Goal: Understand process/instructions: Learn how to perform a task or action

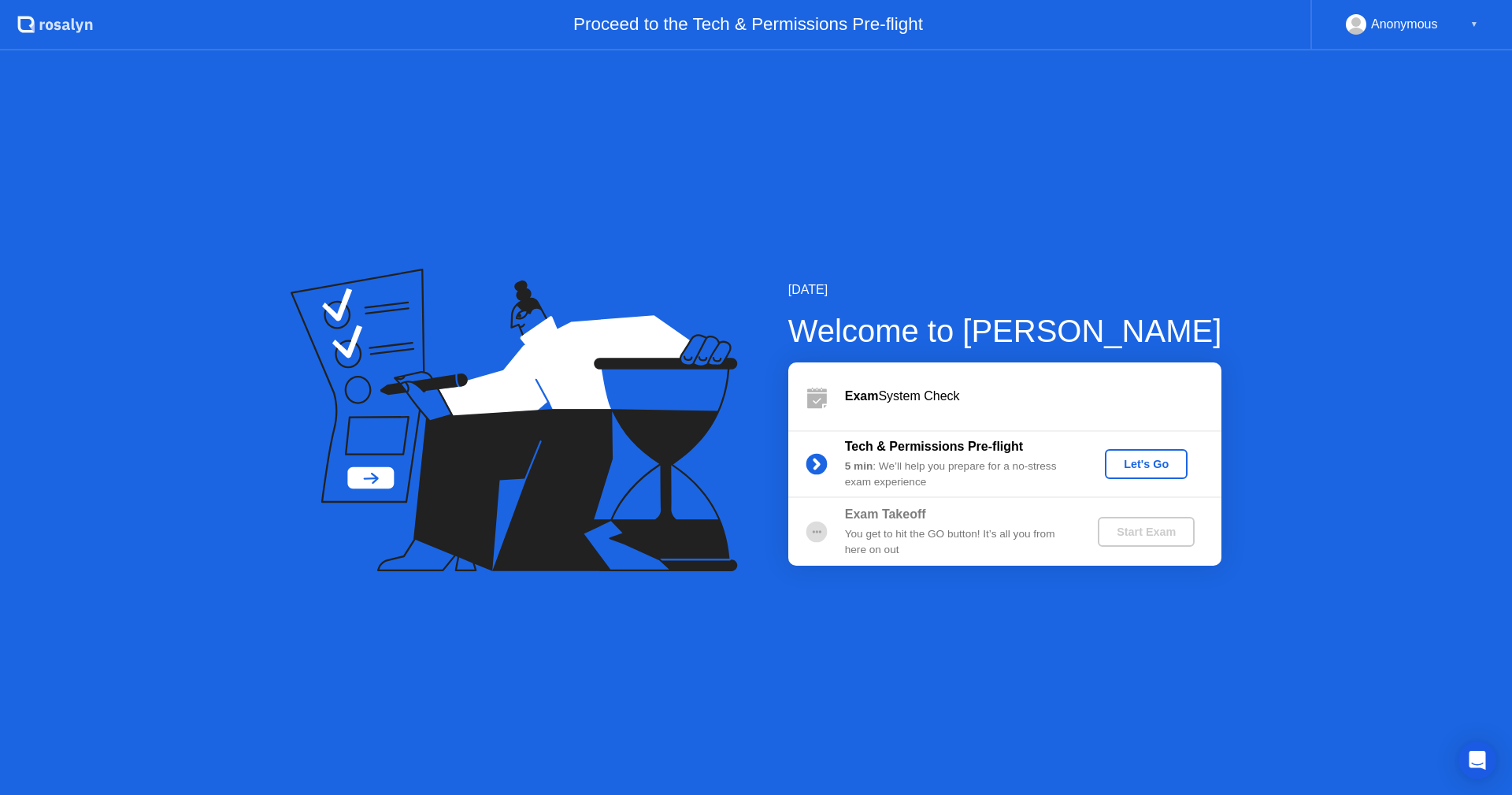
click at [1151, 467] on div "Let's Go" at bounding box center [1146, 464] width 70 height 13
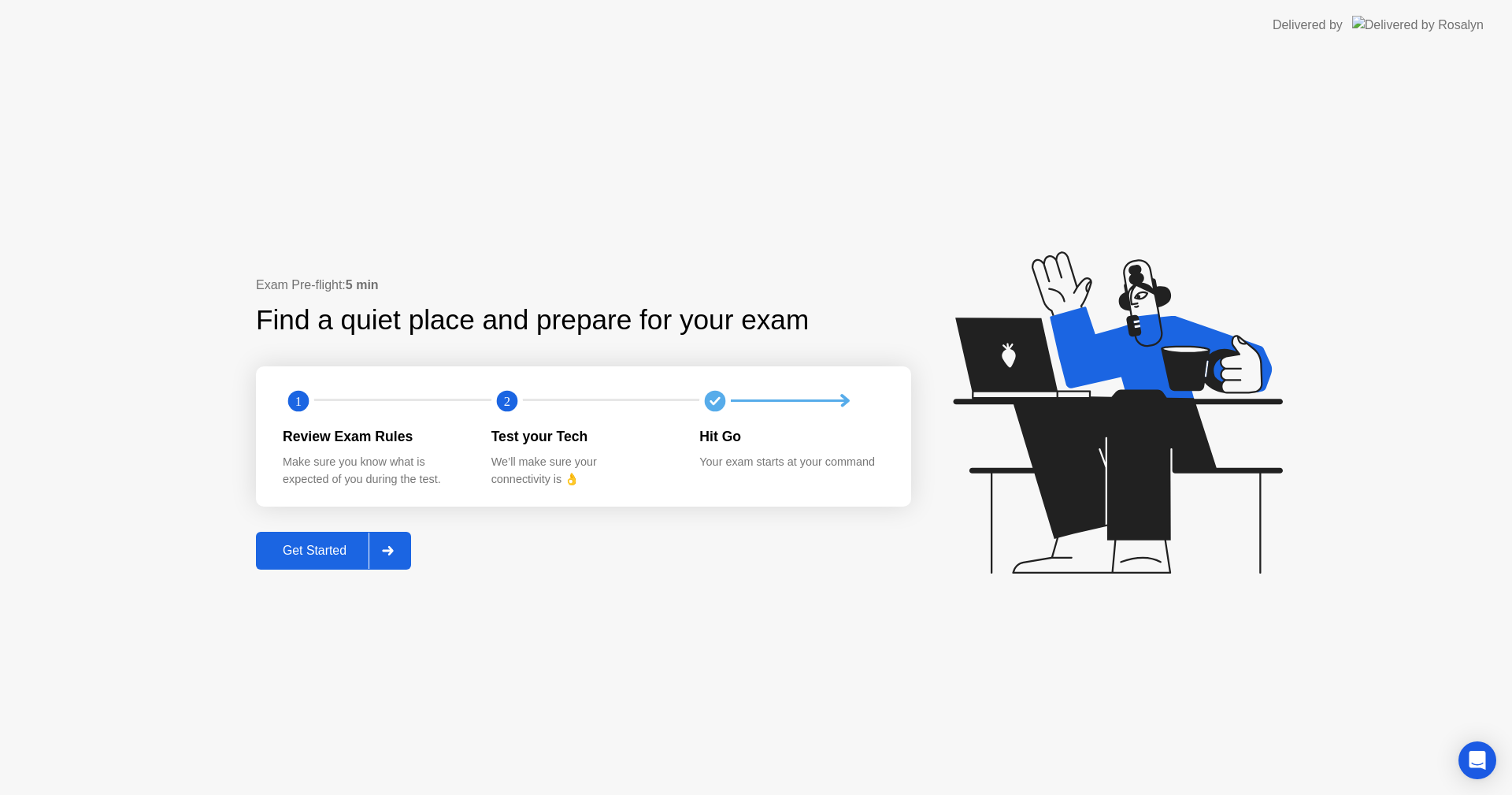
click at [298, 548] on div "Get Started" at bounding box center [315, 551] width 108 height 14
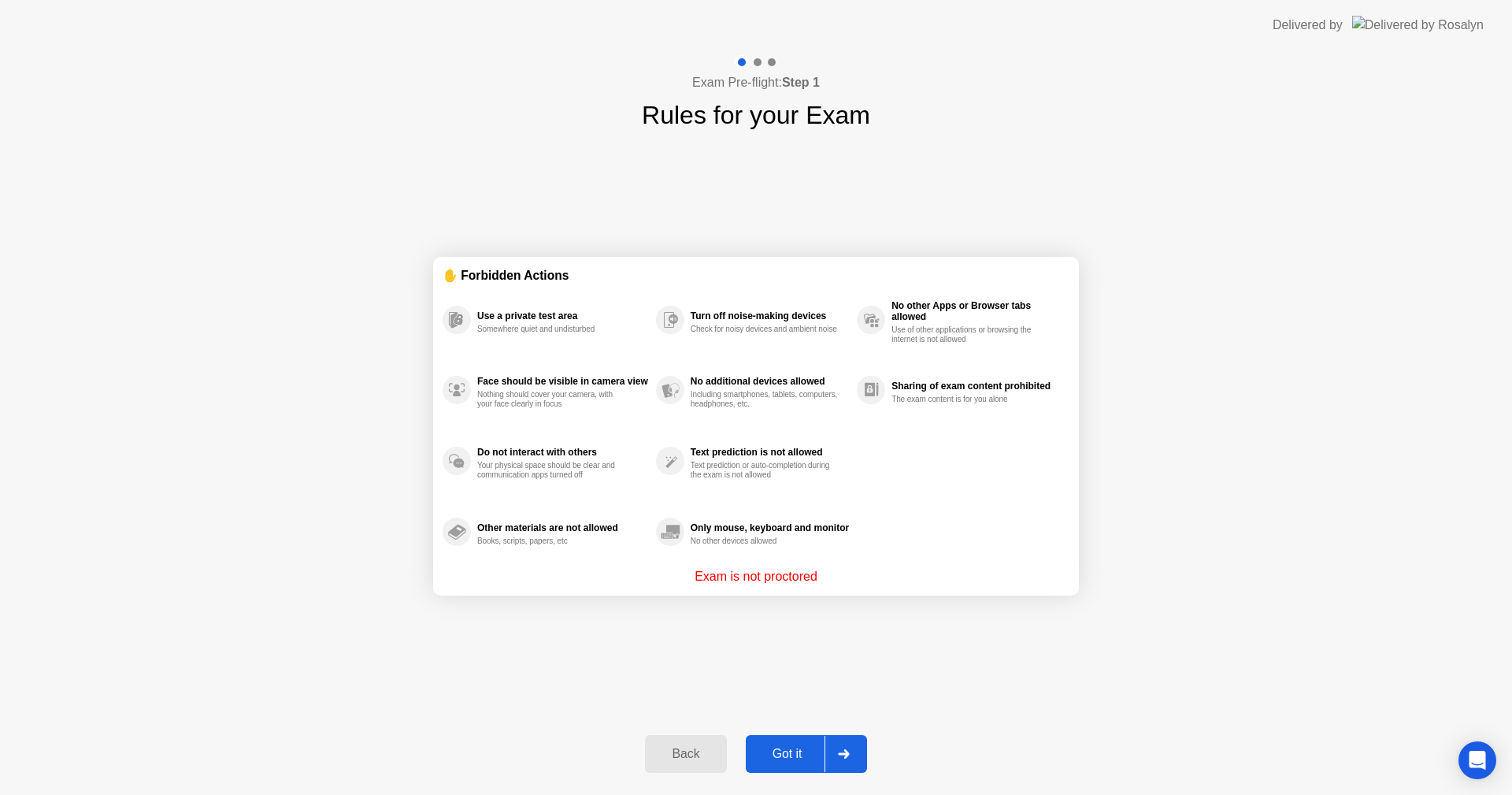
drag, startPoint x: 925, startPoint y: 660, endPoint x: 748, endPoint y: 764, distance: 205.3
click at [926, 660] on div "✋ Forbidden Actions Use a private test area Somewhere quiet and undisturbed Fac…" at bounding box center [756, 426] width 646 height 584
click at [763, 763] on button "Got it" at bounding box center [806, 754] width 121 height 38
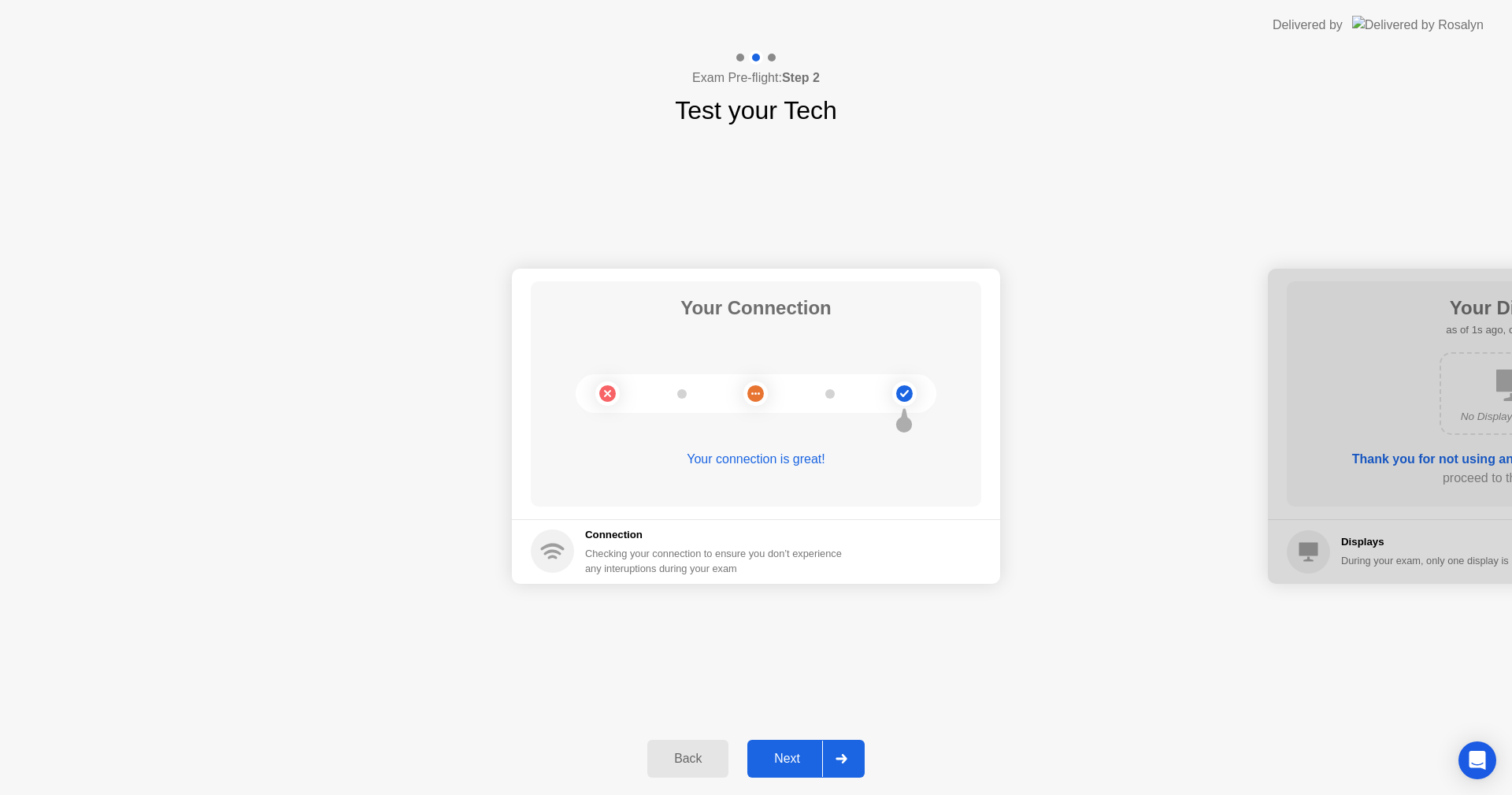
click at [791, 761] on div "Next" at bounding box center [787, 759] width 70 height 14
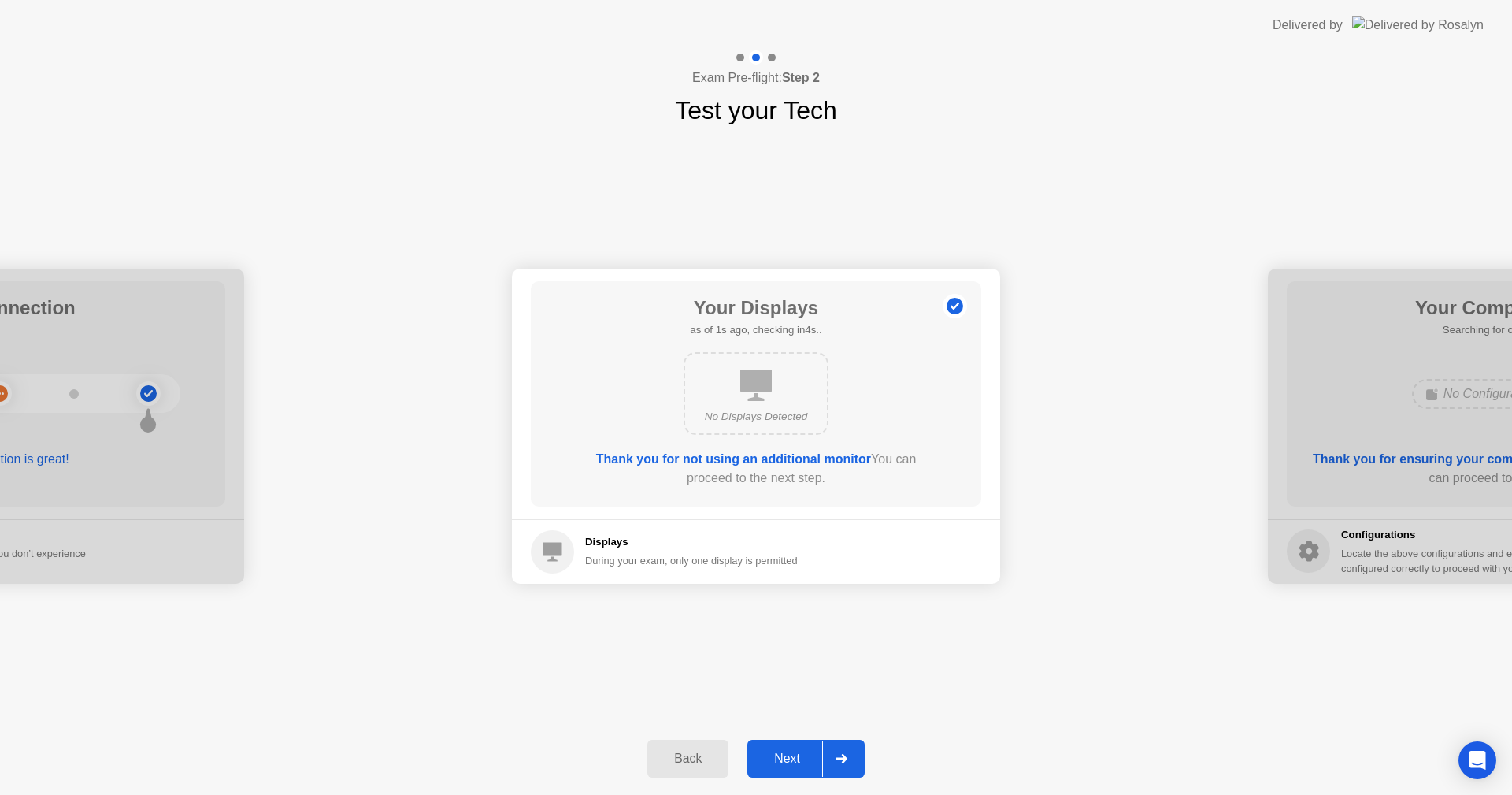
click at [791, 761] on div "Next" at bounding box center [787, 759] width 70 height 14
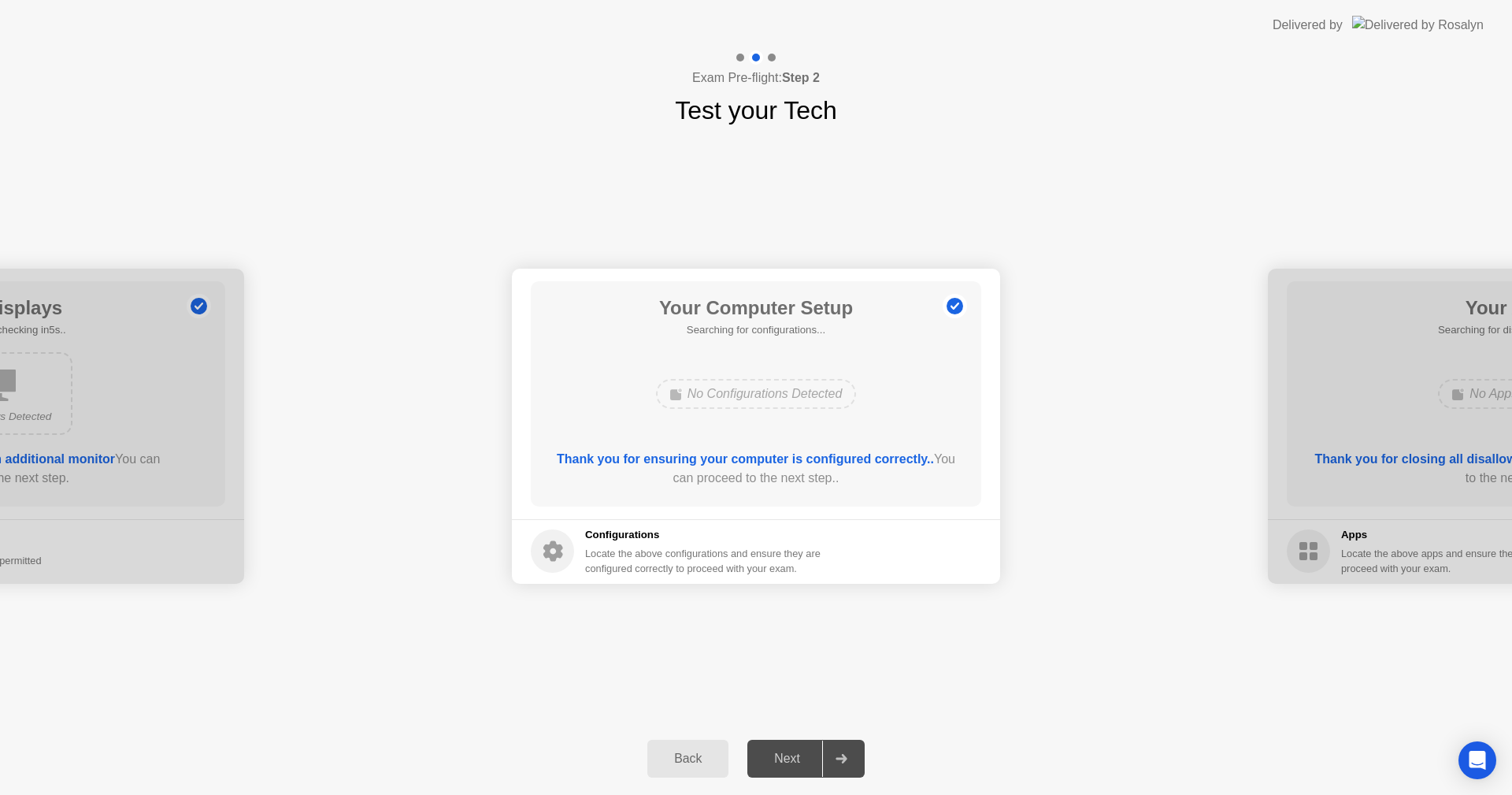
click at [879, 398] on div "No Configurations Detected" at bounding box center [756, 394] width 361 height 43
click at [804, 759] on div "Next" at bounding box center [787, 759] width 70 height 14
